Goal: Information Seeking & Learning: Learn about a topic

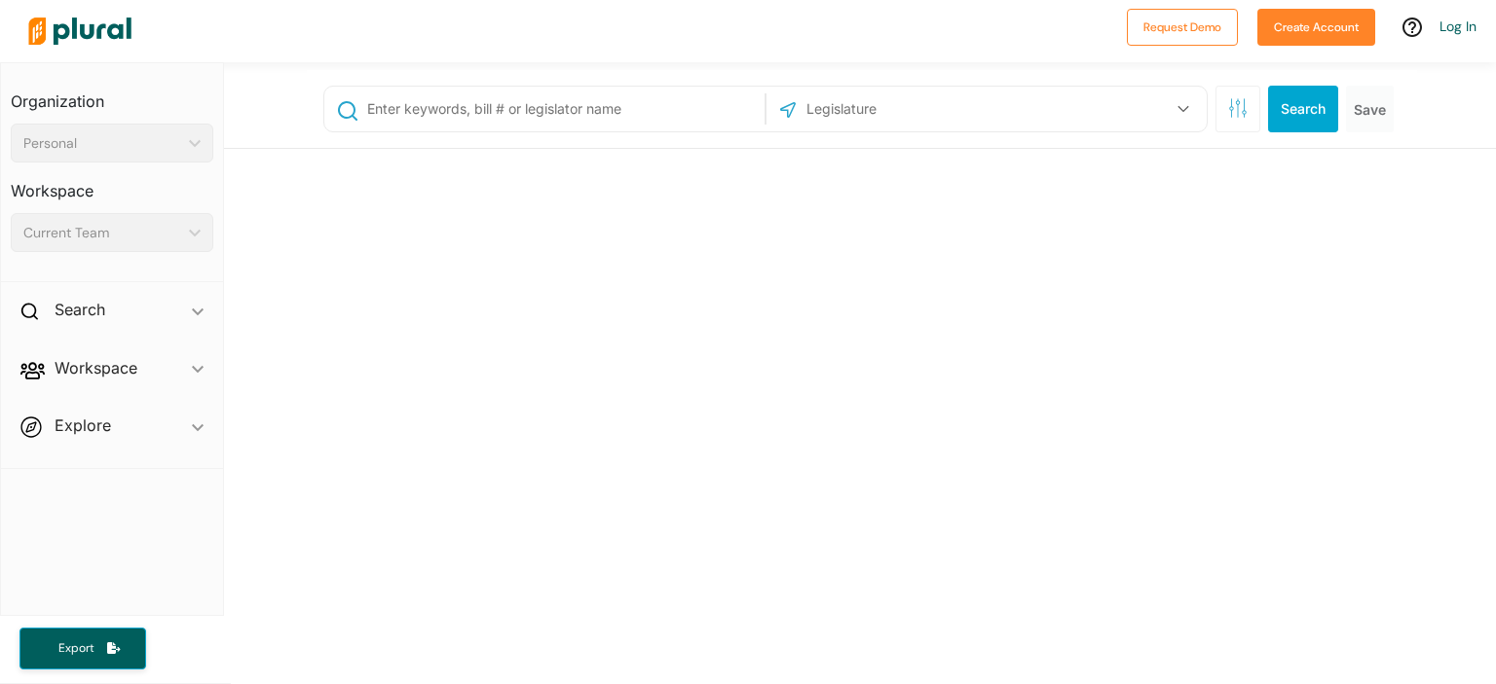
click at [582, 524] on div "US Congress [US_STATE] [US_STATE] [US_STATE] [US_STATE] [US_STATE] [US_STATE] […" at bounding box center [860, 646] width 1272 height 1168
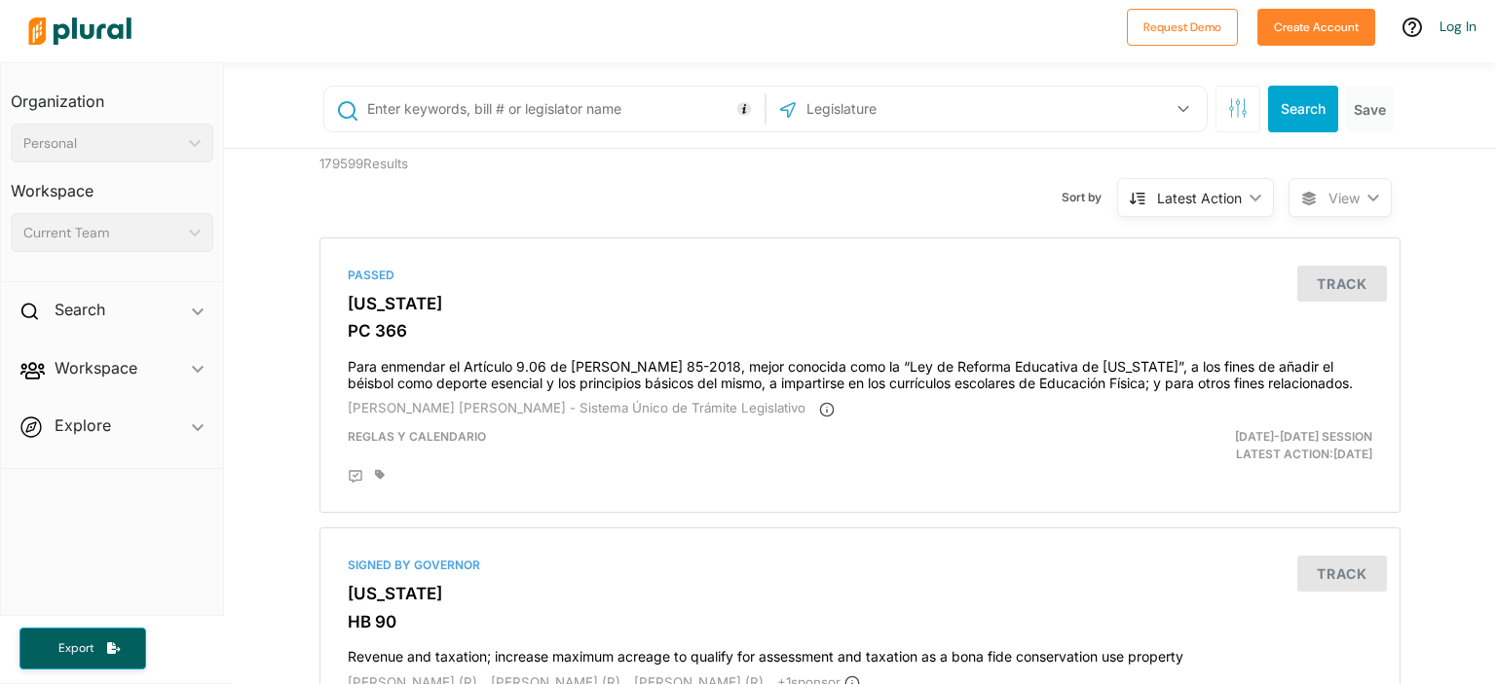
click at [884, 104] on input "text" at bounding box center [908, 109] width 208 height 37
click at [1179, 112] on button "button" at bounding box center [1183, 109] width 37 height 37
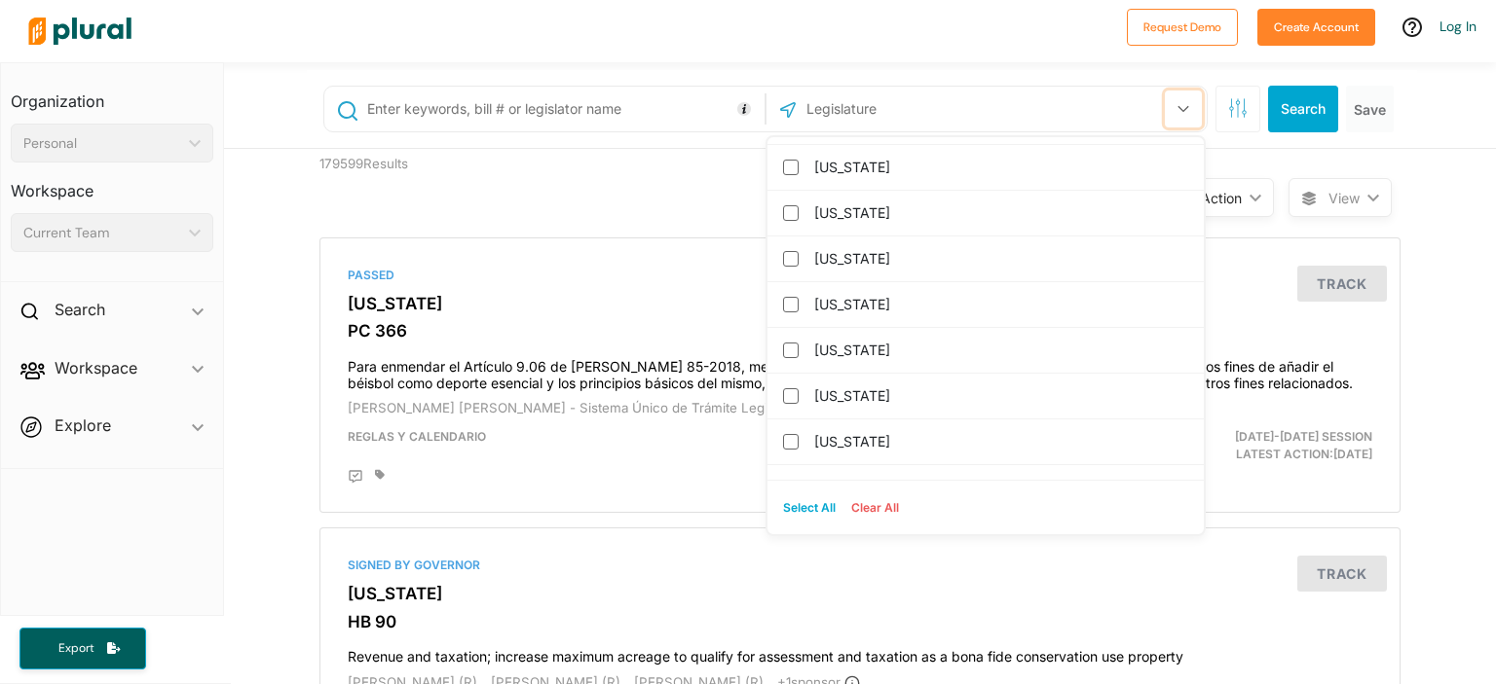
scroll to position [1006, 0]
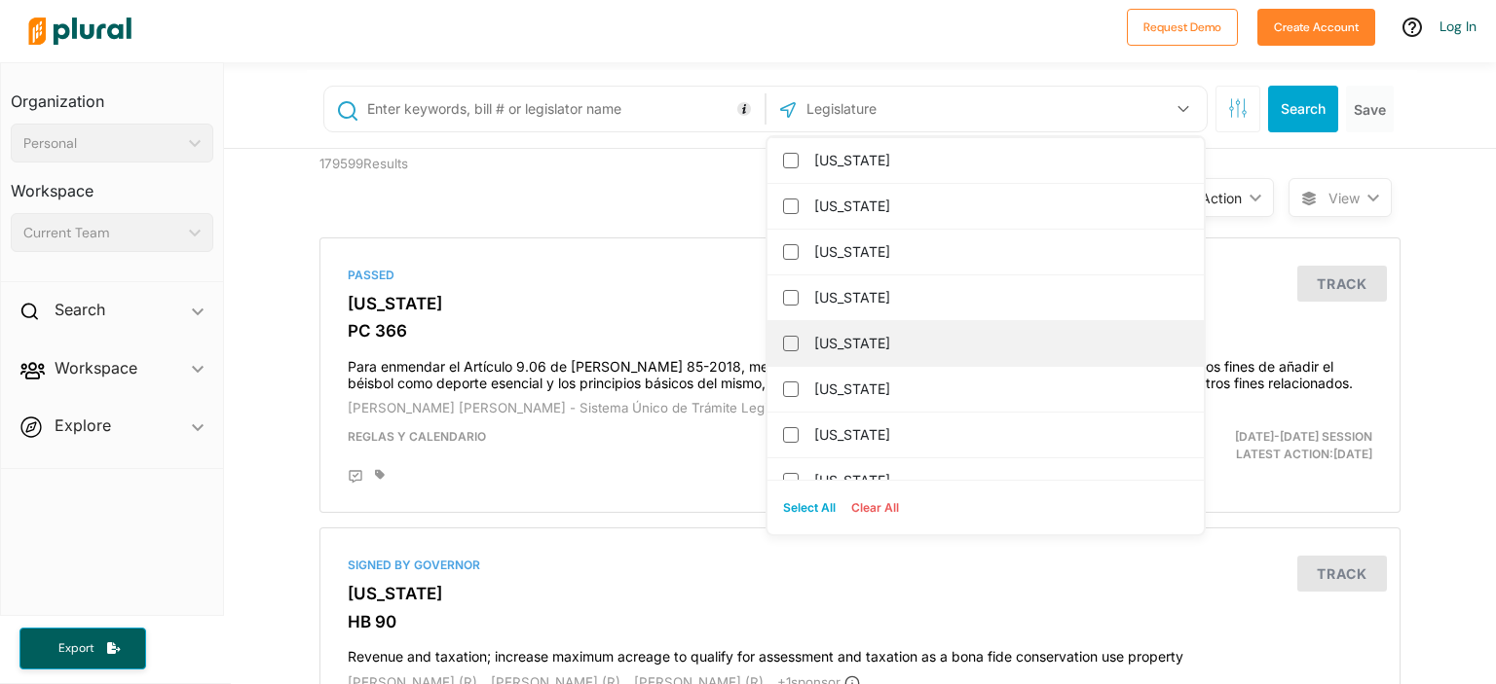
click at [897, 351] on label "[US_STATE]" at bounding box center [999, 343] width 370 height 29
click at [798, 351] on input "[US_STATE]" at bounding box center [791, 344] width 16 height 16
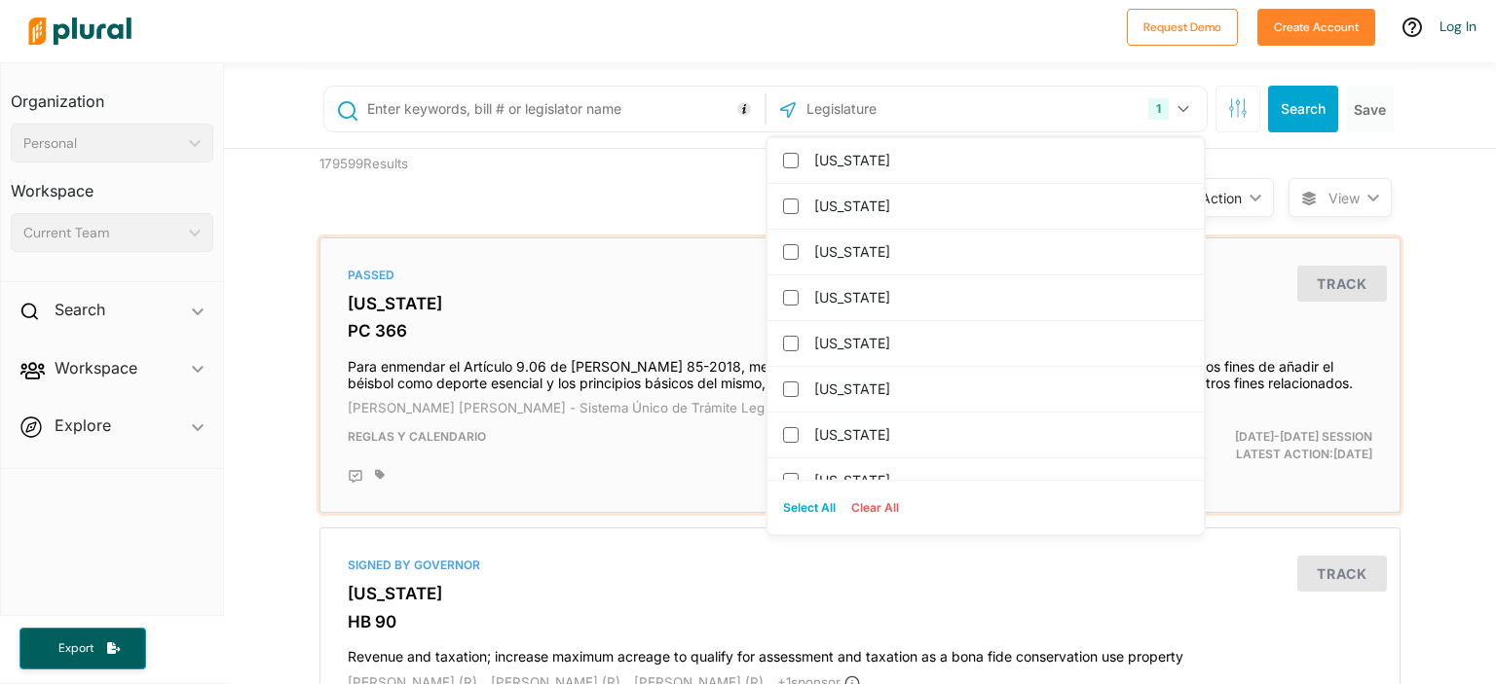
click at [660, 295] on h3 "[US_STATE]" at bounding box center [860, 303] width 1024 height 19
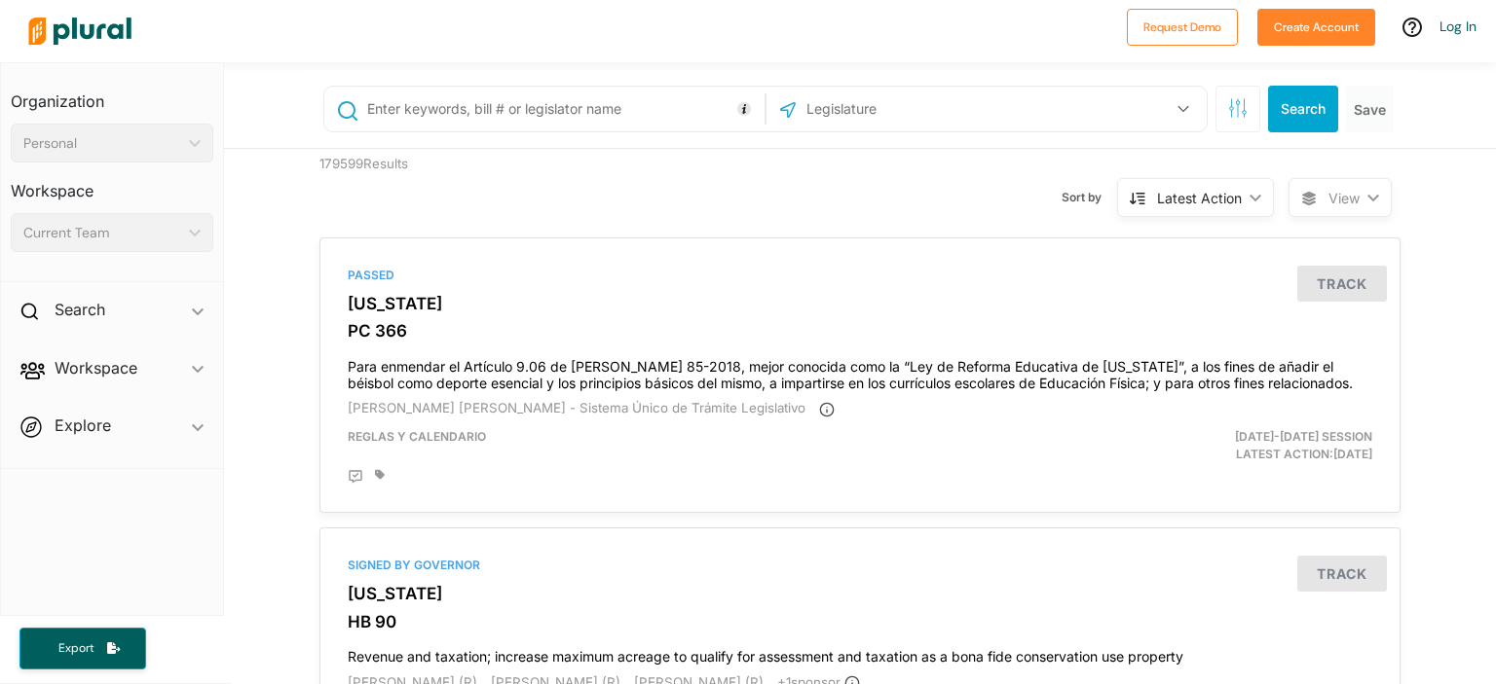
click at [1040, 92] on div "US Congress [US_STATE] [US_STATE] [US_STATE] [US_STATE] [US_STATE] [US_STATE] […" at bounding box center [986, 109] width 430 height 37
click at [1040, 100] on div "US Congress [US_STATE] [US_STATE] [US_STATE] [US_STATE] [US_STATE] [US_STATE] […" at bounding box center [986, 109] width 430 height 37
click at [1195, 117] on div "US Congress [US_STATE] [US_STATE] [US_STATE] [US_STATE] [US_STATE] [US_STATE] […" at bounding box center [986, 109] width 440 height 45
click at [1179, 108] on icon "button" at bounding box center [1182, 109] width 11 height 7
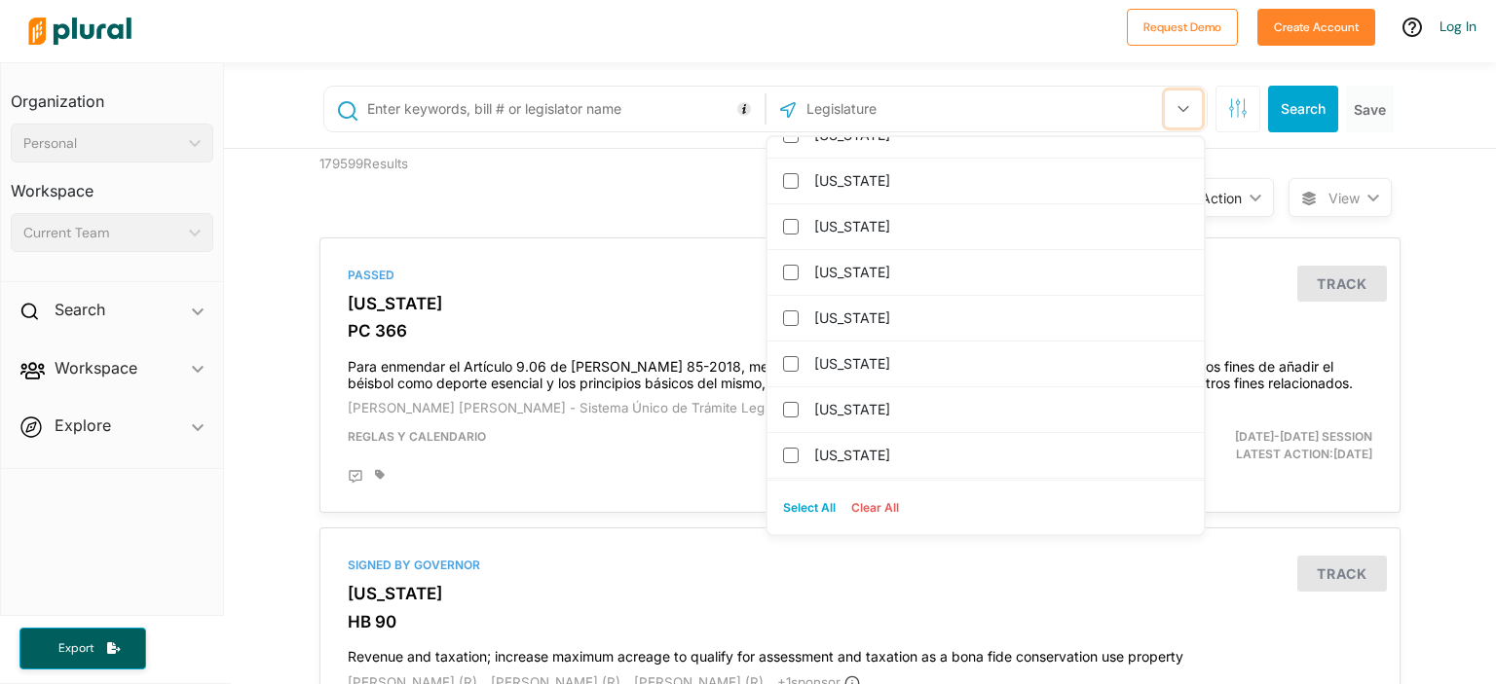
scroll to position [1197, 0]
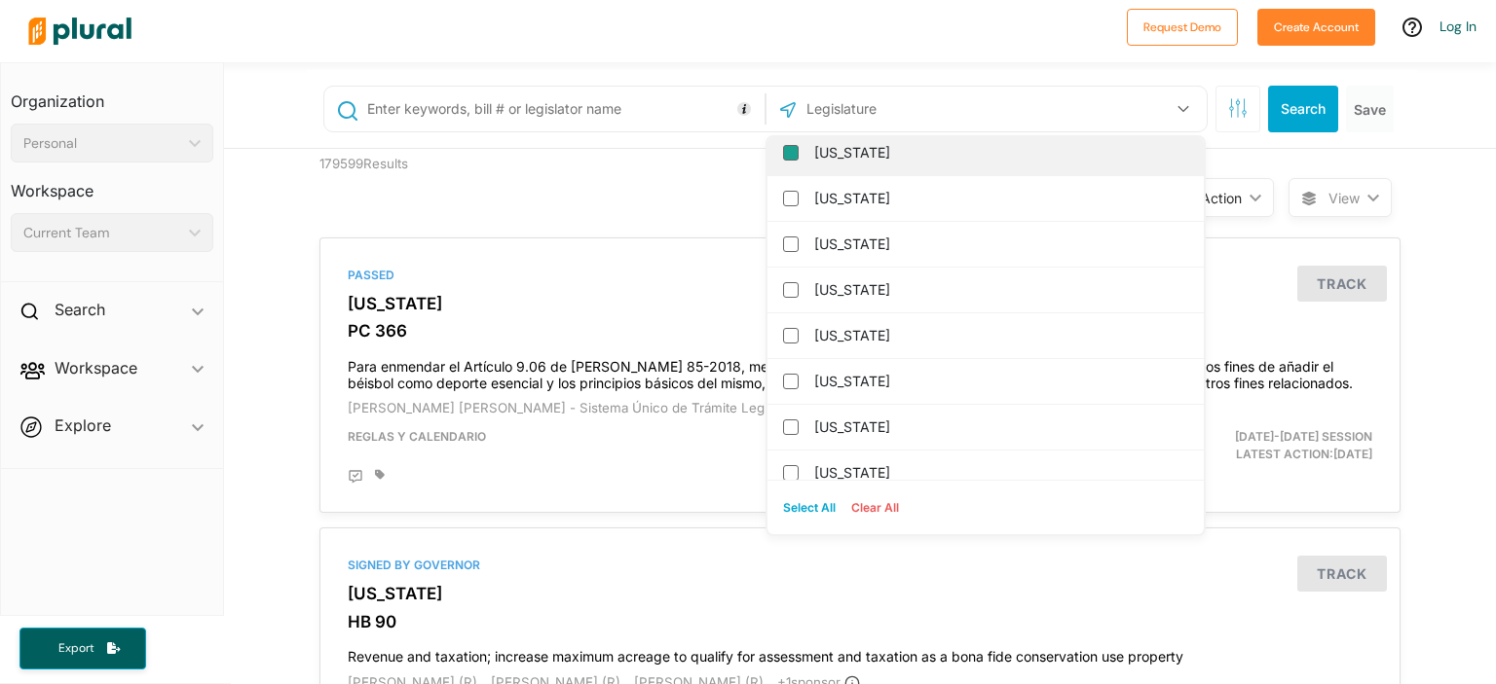
click at [784, 145] on input "[US_STATE]" at bounding box center [791, 153] width 16 height 16
click at [623, 95] on input "text" at bounding box center [562, 109] width 394 height 37
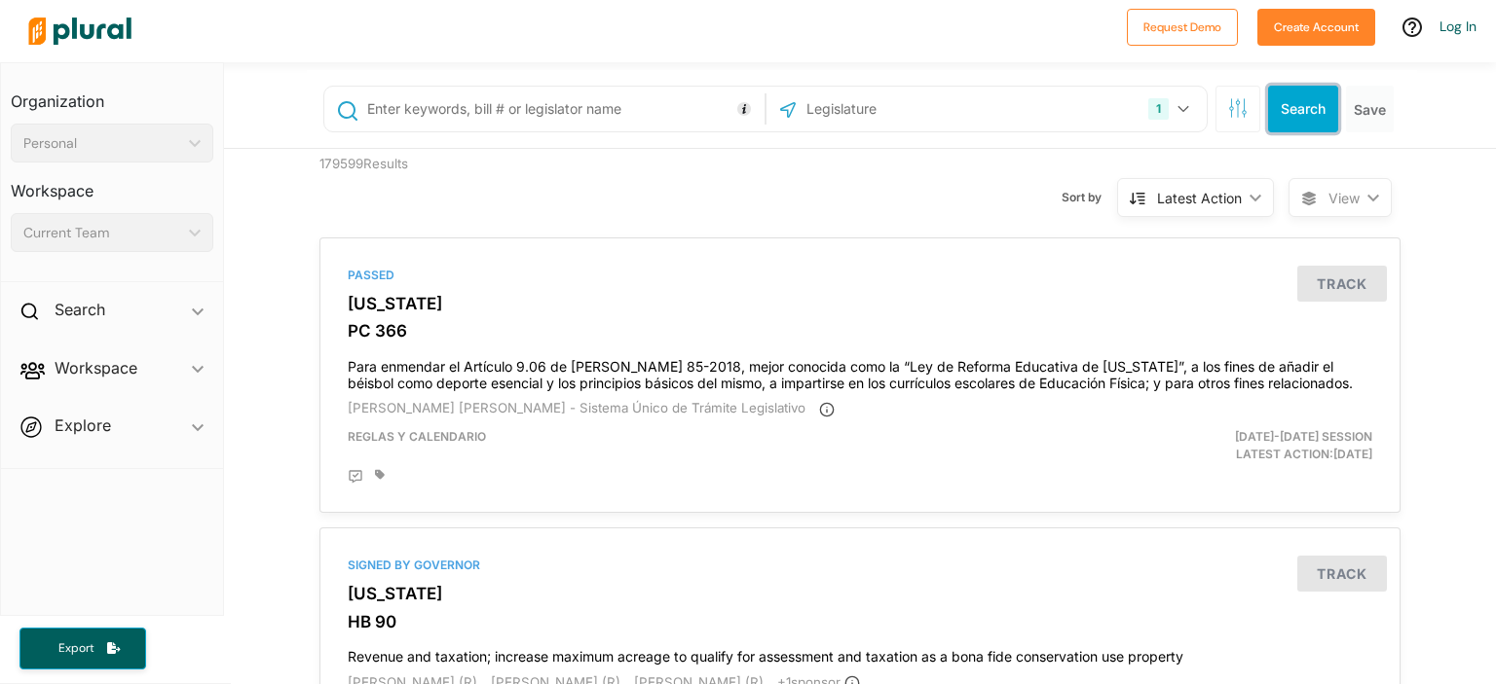
click at [1278, 120] on button "Search" at bounding box center [1303, 109] width 70 height 47
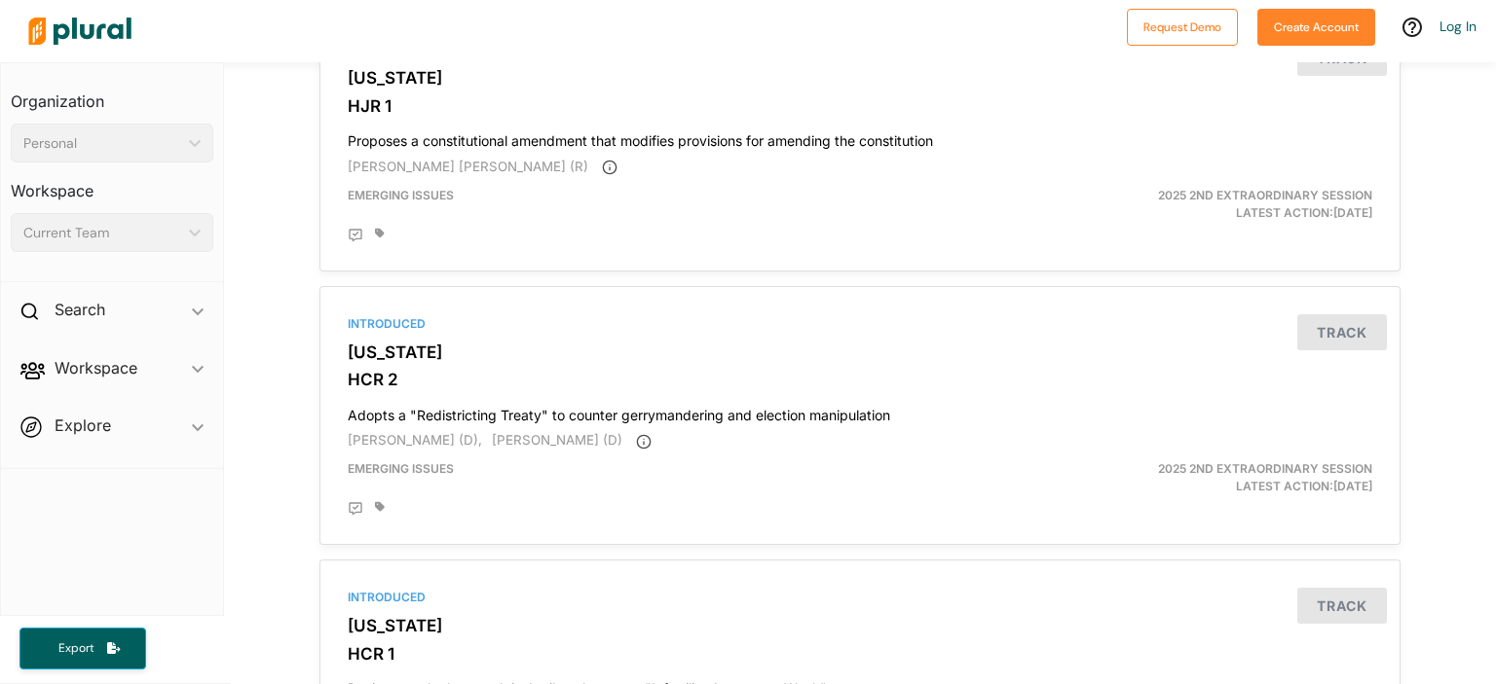
scroll to position [3258, 0]
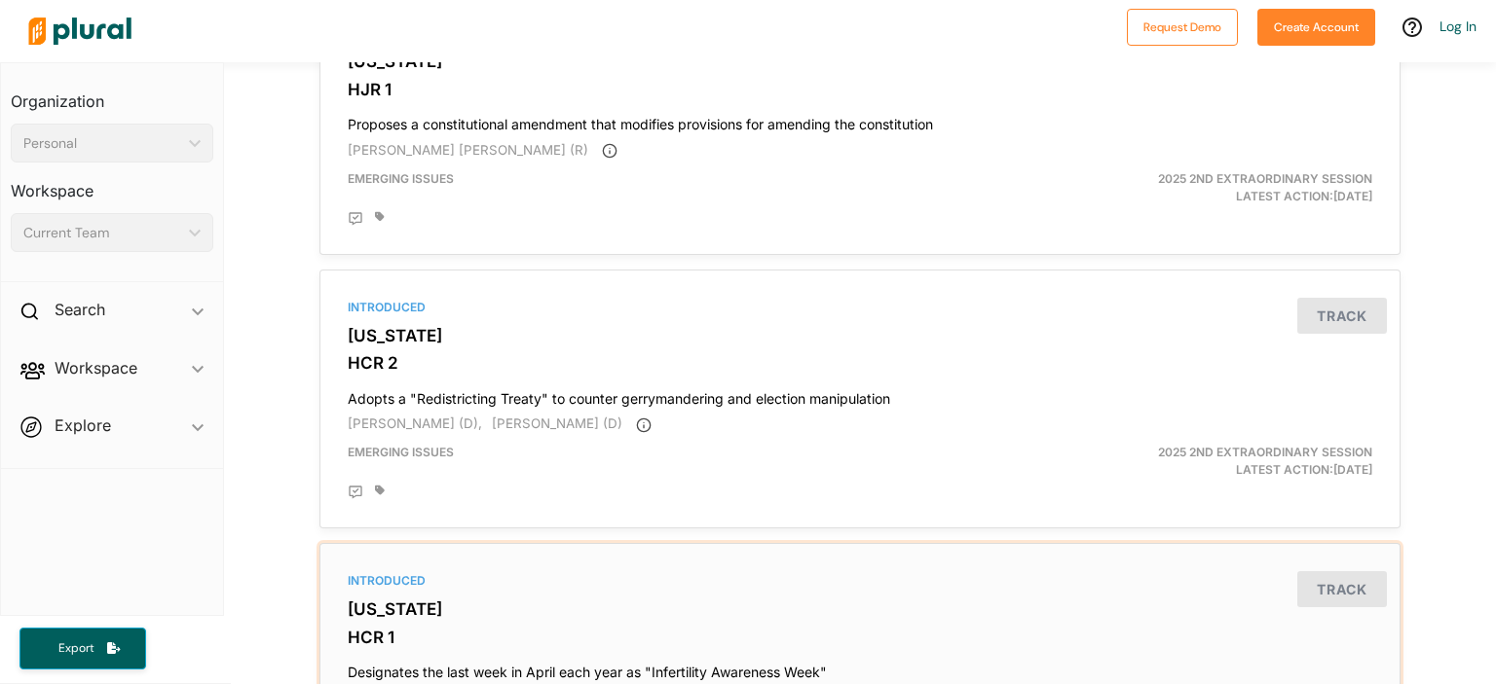
click at [994, 610] on h3 "[US_STATE]" at bounding box center [860, 609] width 1024 height 19
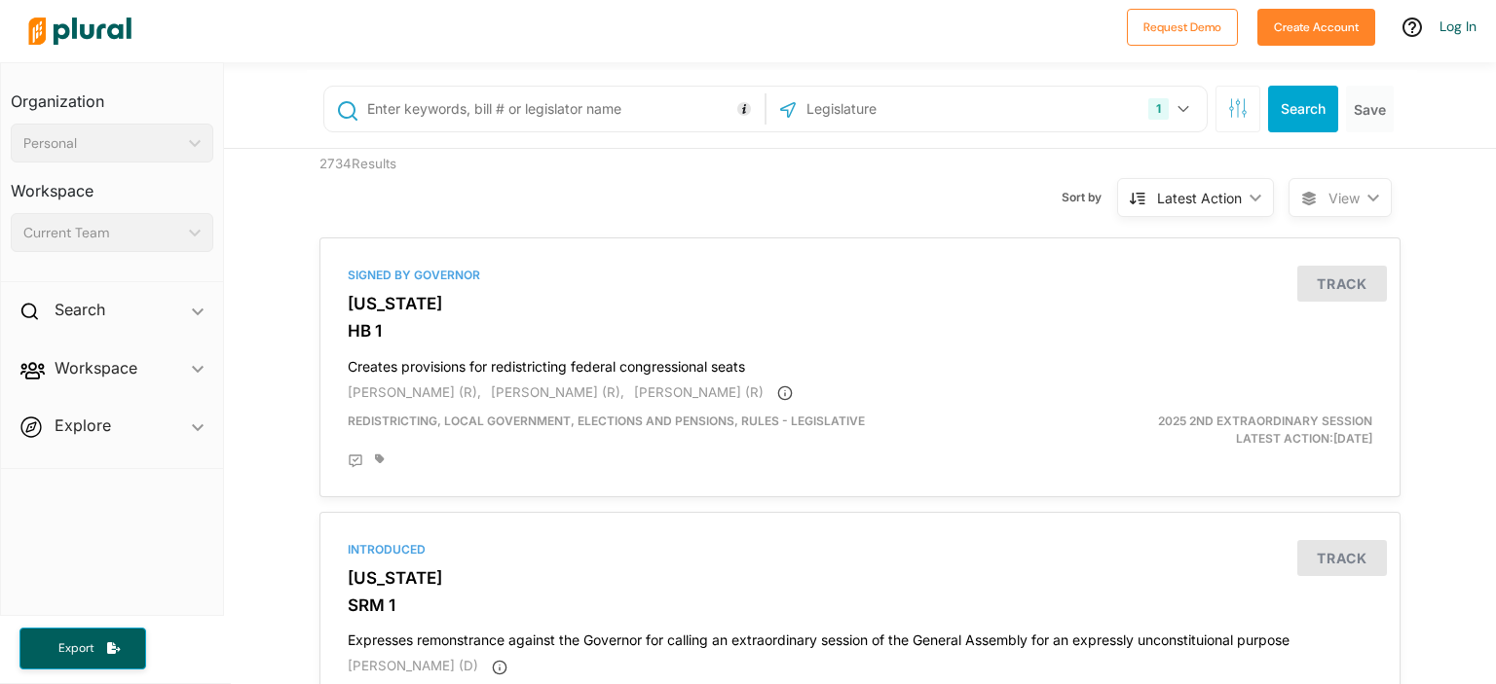
click at [101, 41] on img at bounding box center [80, 31] width 136 height 68
